Goal: Obtain resource: Obtain resource

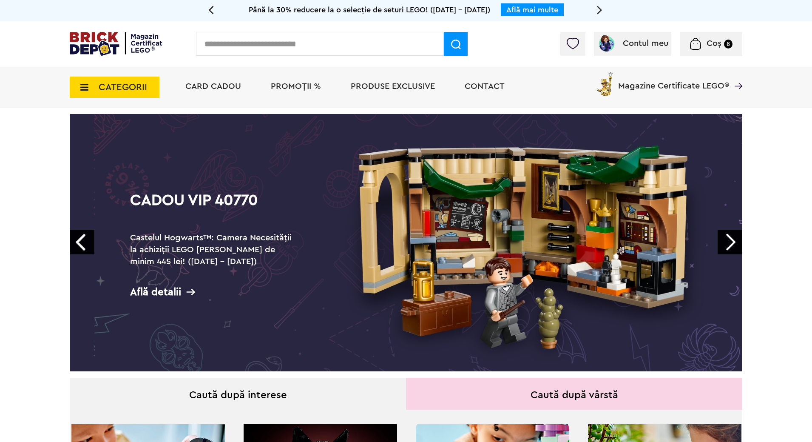
click at [293, 86] on span "PROMOȚII %" at bounding box center [296, 86] width 50 height 8
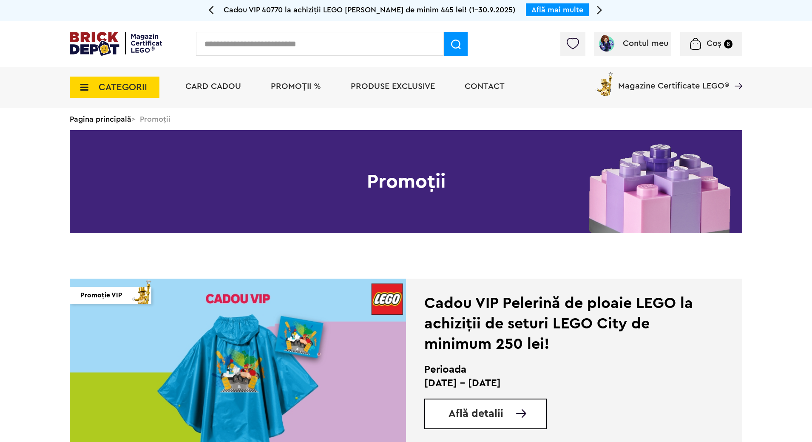
click at [474, 416] on span "Află detalii" at bounding box center [475, 413] width 55 height 11
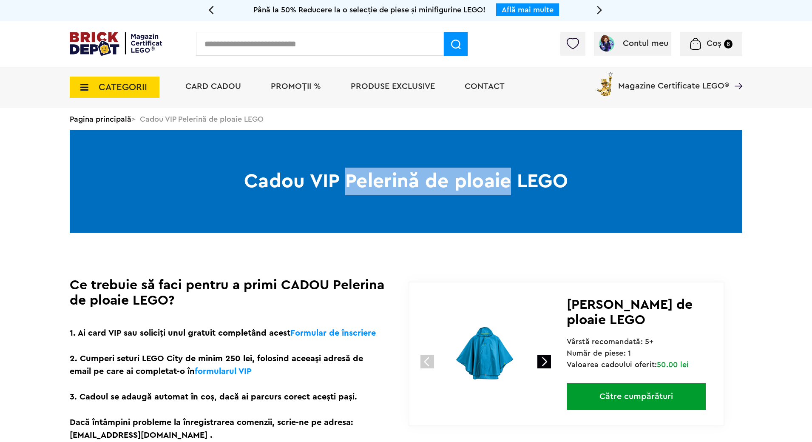
drag, startPoint x: 347, startPoint y: 179, endPoint x: 509, endPoint y: 186, distance: 162.5
click at [509, 186] on h1 "Cadou VIP Pelerină de ploaie LEGO" at bounding box center [406, 181] width 672 height 102
copy h1 "Pelerină de ploaie"
